Goal: Find specific page/section: Find specific page/section

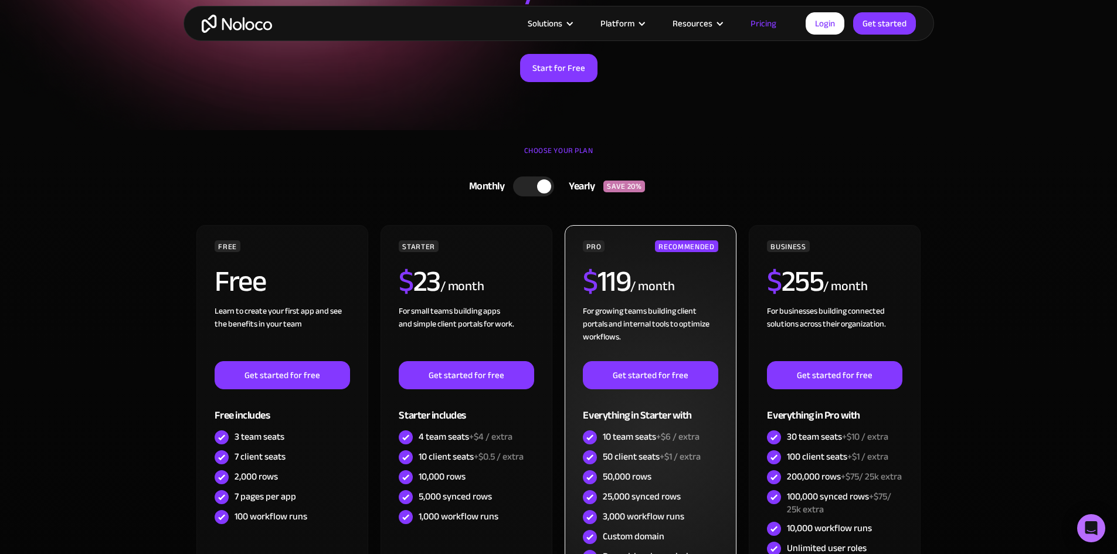
scroll to position [153, 0]
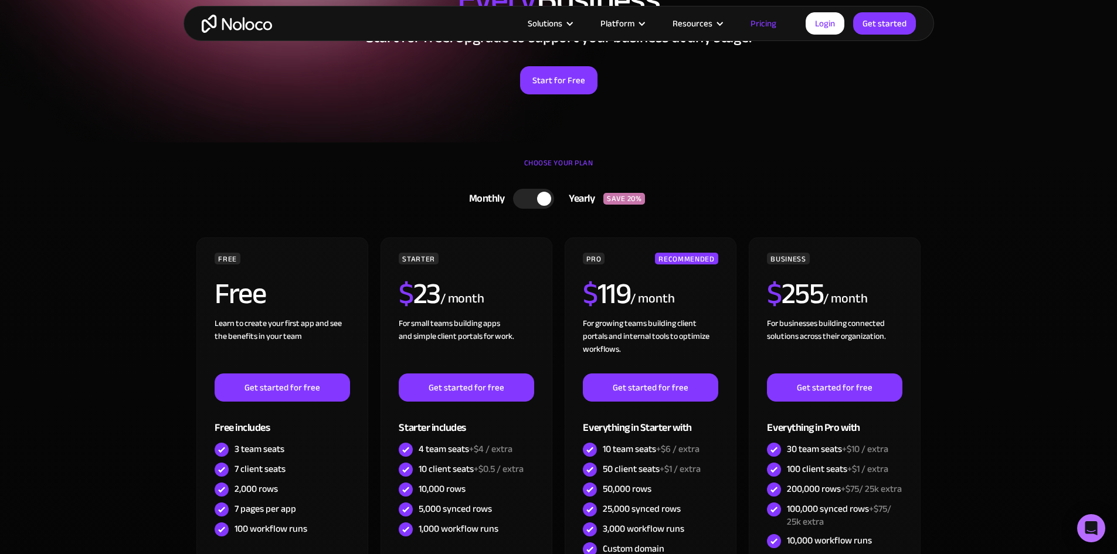
click at [538, 207] on div at bounding box center [533, 199] width 41 height 20
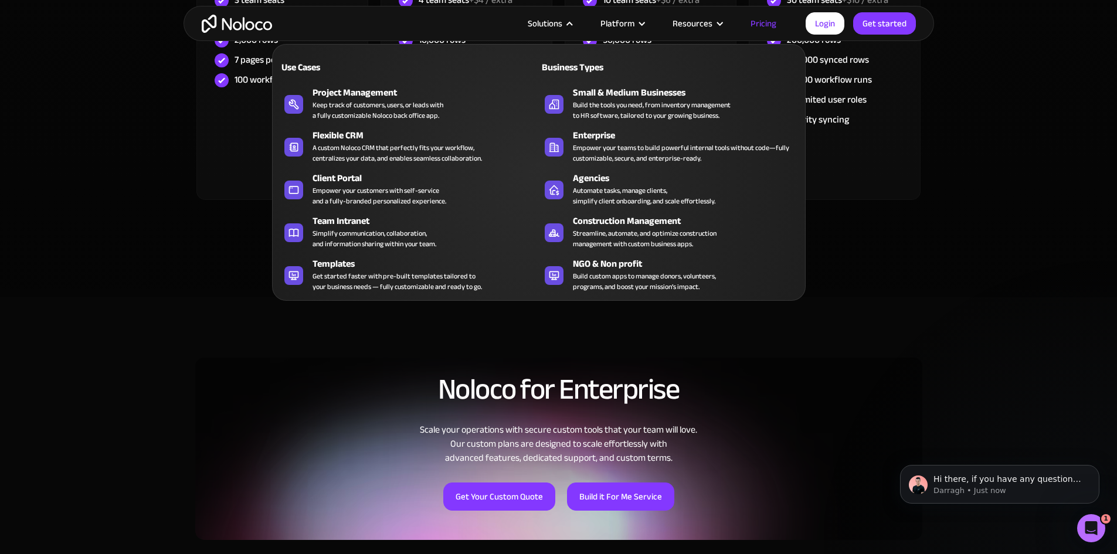
scroll to position [0, 0]
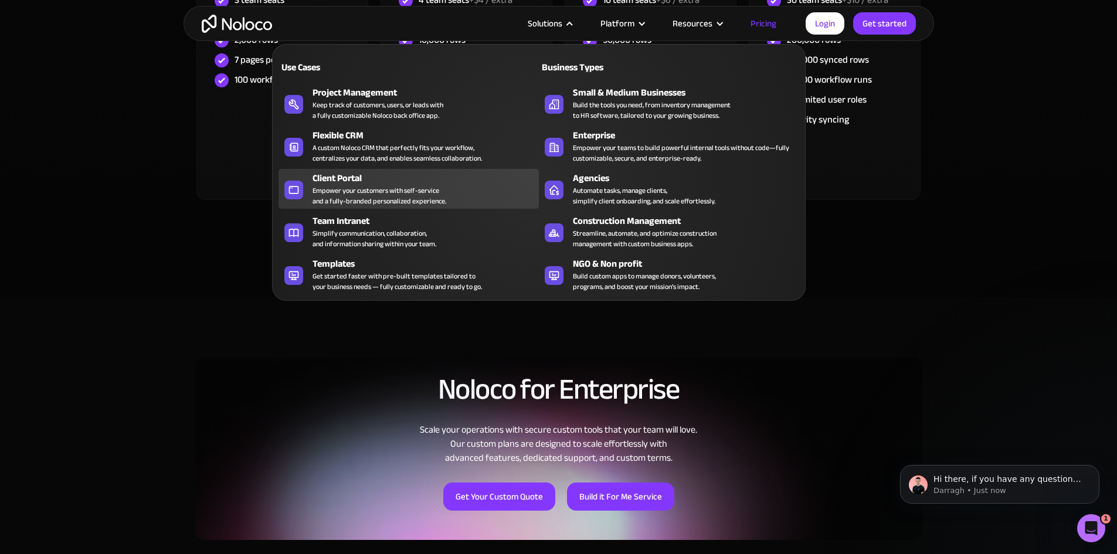
click at [330, 185] on div "Client Portal" at bounding box center [429, 178] width 232 height 14
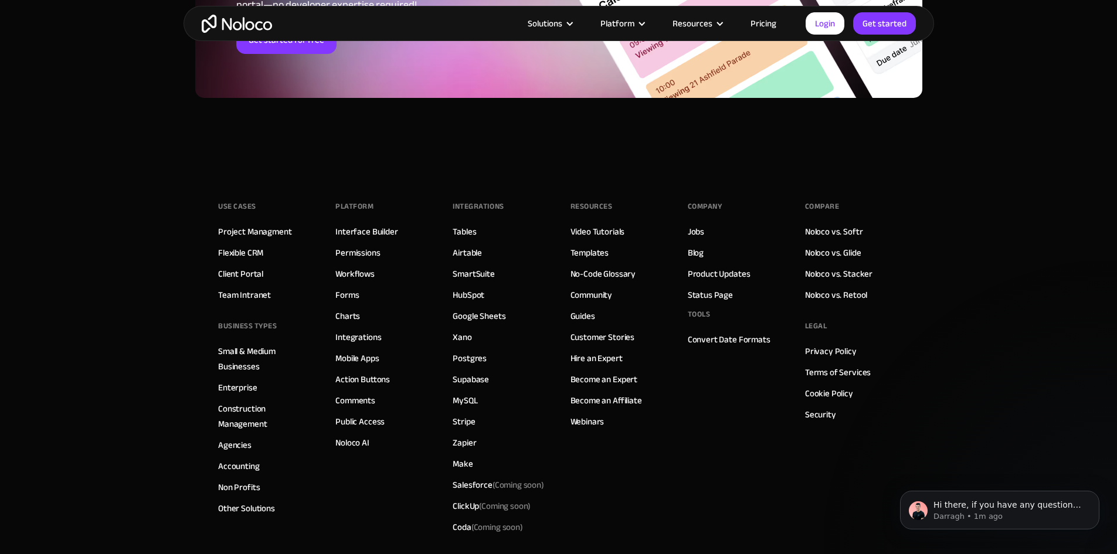
scroll to position [6411, 0]
click at [235, 269] on link "Client Portal" at bounding box center [240, 273] width 45 height 15
